Goal: Transaction & Acquisition: Book appointment/travel/reservation

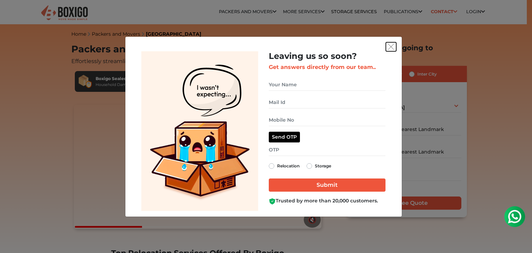
click at [392, 46] on img "get free quote dialog" at bounding box center [391, 47] width 6 height 6
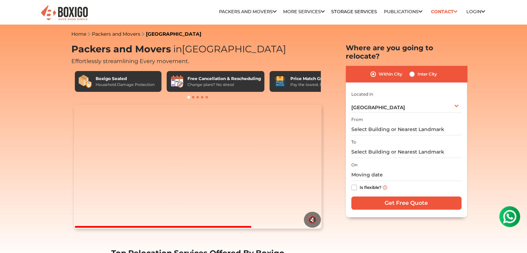
click at [417, 70] on label "Inter City" at bounding box center [426, 74] width 19 height 8
click at [411, 70] on input "Inter City" at bounding box center [412, 73] width 6 height 7
radio input "true"
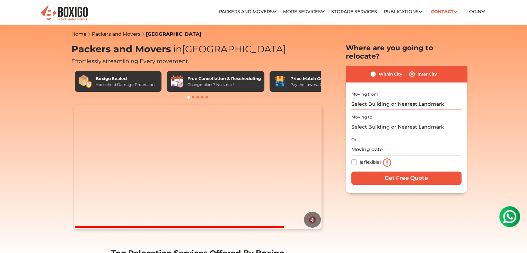
click at [379, 98] on input "text" at bounding box center [406, 104] width 110 height 12
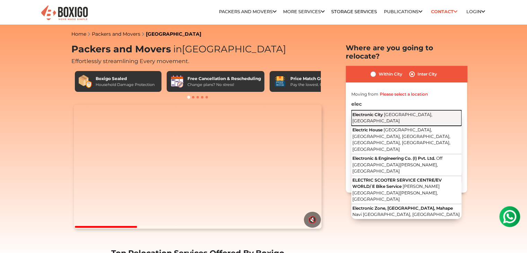
click at [378, 112] on span "Electronic City" at bounding box center [367, 114] width 30 height 5
type input "Electronic City, [GEOGRAPHIC_DATA], [GEOGRAPHIC_DATA]"
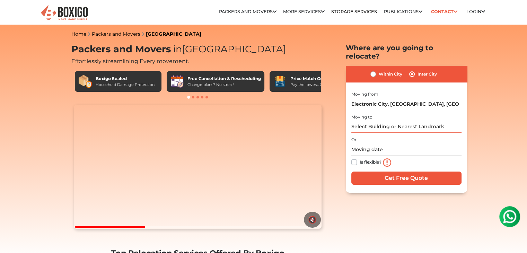
click at [361, 124] on input "text" at bounding box center [406, 127] width 110 height 12
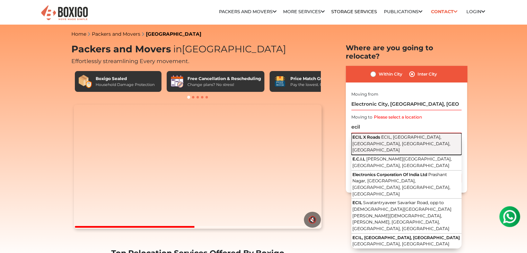
click at [387, 135] on span "ECIL, [GEOGRAPHIC_DATA], [GEOGRAPHIC_DATA], [GEOGRAPHIC_DATA], [GEOGRAPHIC_DATA]" at bounding box center [401, 143] width 98 height 18
type input "ECIL X Roads, ECIL, [GEOGRAPHIC_DATA], [GEOGRAPHIC_DATA], [GEOGRAPHIC_DATA], [G…"
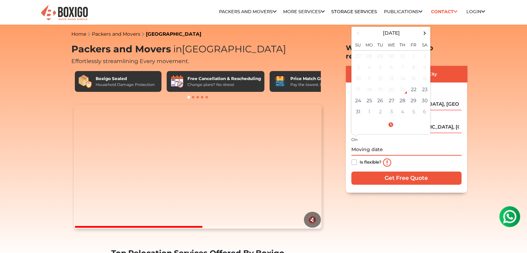
click at [370, 143] on input "text" at bounding box center [406, 149] width 110 height 12
click at [423, 28] on span at bounding box center [424, 32] width 9 height 9
click at [370, 84] on td "22" at bounding box center [369, 89] width 11 height 11
type input "[DATE] 12:00 AM"
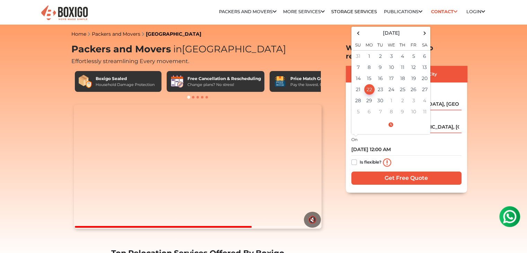
click at [360, 158] on label "Is flexible?" at bounding box center [371, 161] width 22 height 7
click at [355, 158] on input "Is flexible?" at bounding box center [354, 161] width 6 height 7
checkbox input "true"
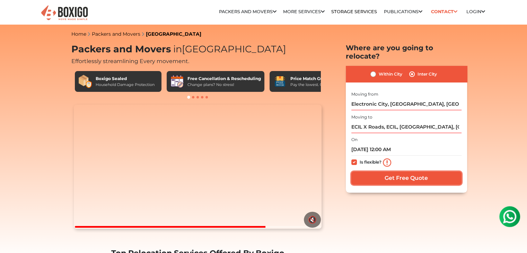
click at [395, 172] on input "Get Free Quote" at bounding box center [406, 177] width 110 height 13
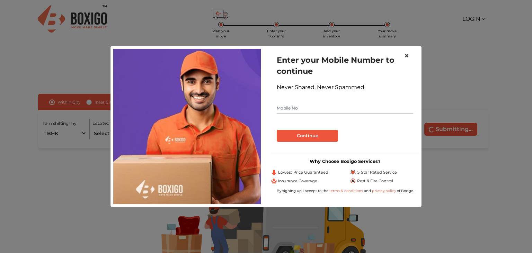
click at [405, 53] on span "×" at bounding box center [406, 56] width 5 height 10
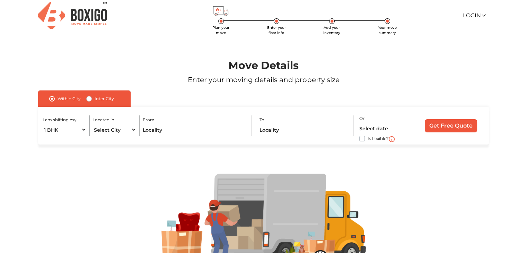
scroll to position [1, 0]
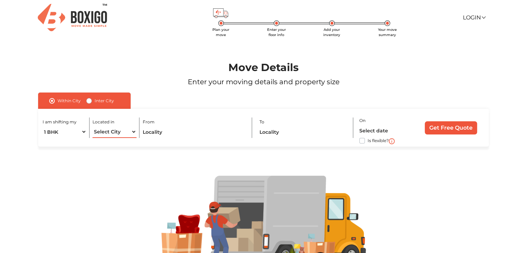
click at [130, 133] on select "Select City [GEOGRAPHIC_DATA] [GEOGRAPHIC_DATA] [GEOGRAPHIC_DATA] [GEOGRAPHIC_D…" at bounding box center [114, 132] width 44 height 12
click at [193, 85] on p "Enter your moving details and property size" at bounding box center [263, 82] width 485 height 10
click at [95, 102] on label "Inter City" at bounding box center [104, 101] width 19 height 8
click at [87, 102] on input "Inter City" at bounding box center [89, 100] width 6 height 7
radio input "true"
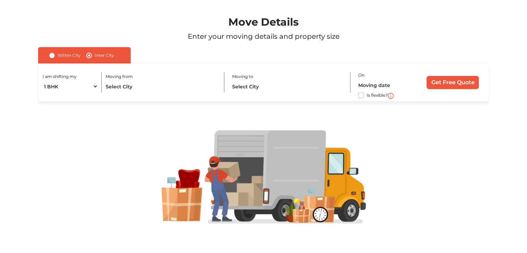
scroll to position [0, 0]
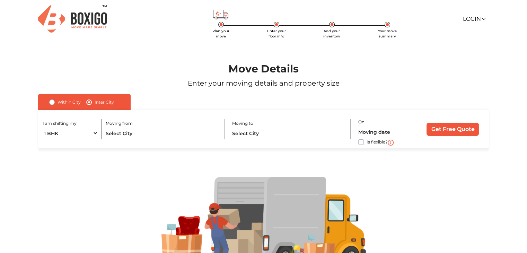
click at [74, 12] on img at bounding box center [72, 18] width 69 height 27
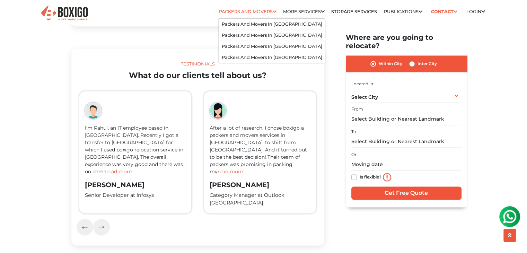
scroll to position [1068, 0]
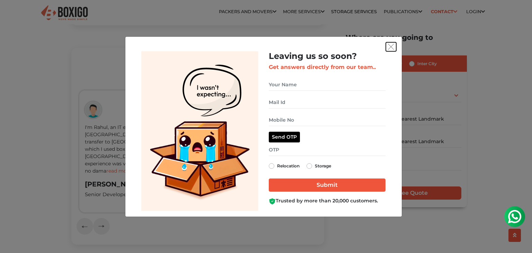
click at [389, 47] on img "get free quote dialog" at bounding box center [391, 47] width 6 height 6
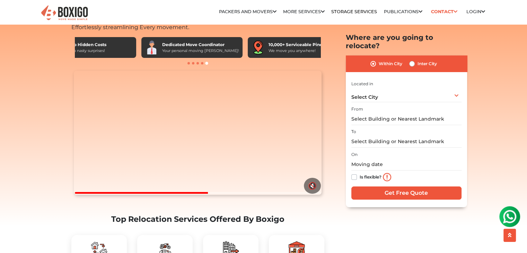
scroll to position [33, 0]
